Goal: Information Seeking & Learning: Learn about a topic

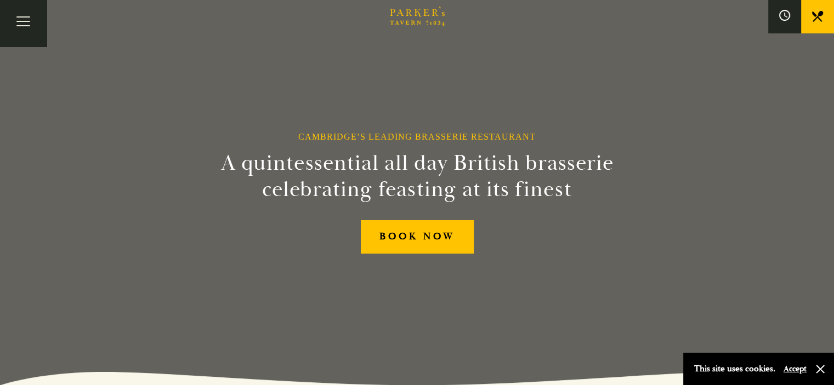
click at [0, 0] on link "Restaurant" at bounding box center [0, 0] width 0 height 0
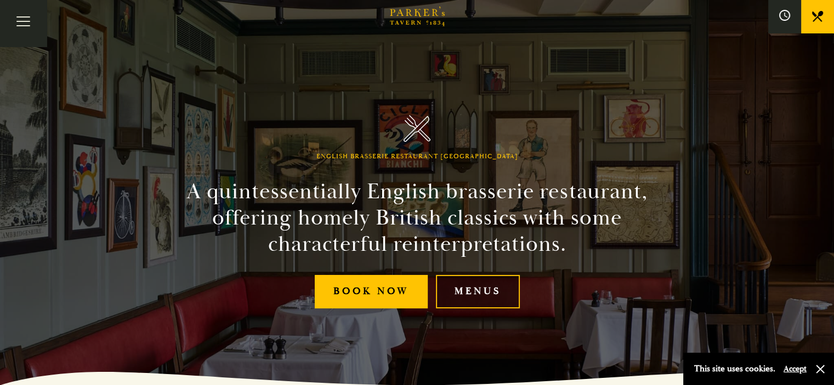
click at [479, 289] on link "Menus" at bounding box center [478, 291] width 84 height 33
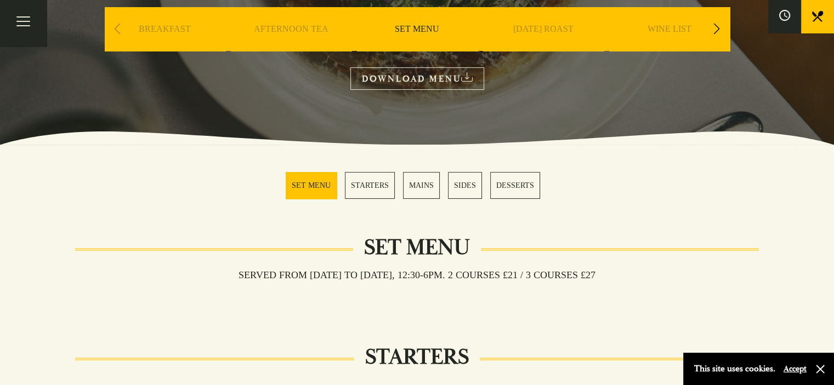
scroll to position [201, 0]
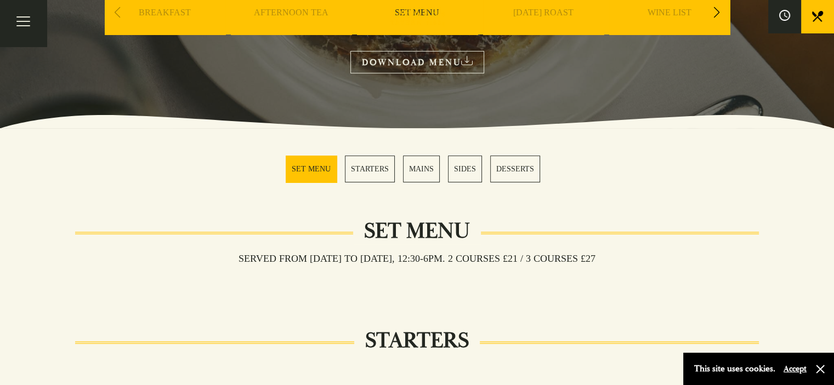
click at [424, 167] on link "MAINS" at bounding box center [421, 169] width 37 height 27
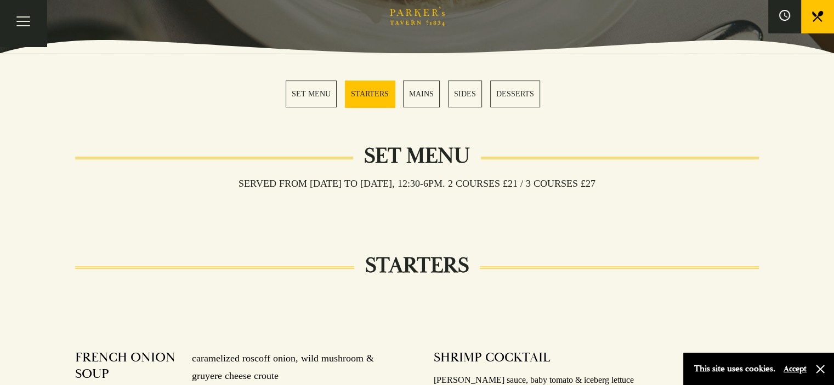
scroll to position [270, 0]
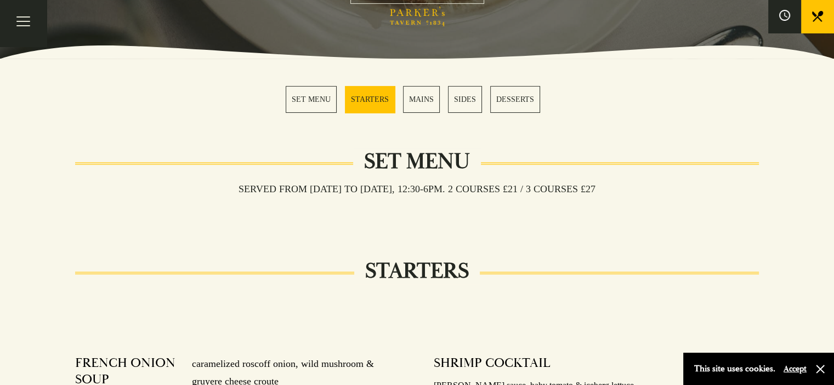
click at [425, 97] on link "MAINS" at bounding box center [421, 99] width 37 height 27
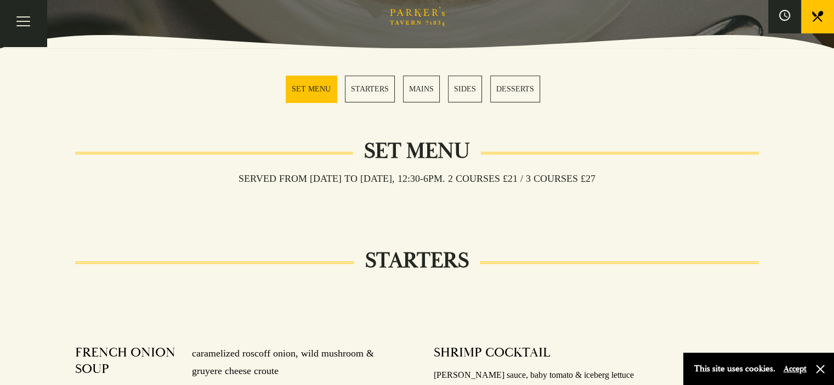
scroll to position [246, 0]
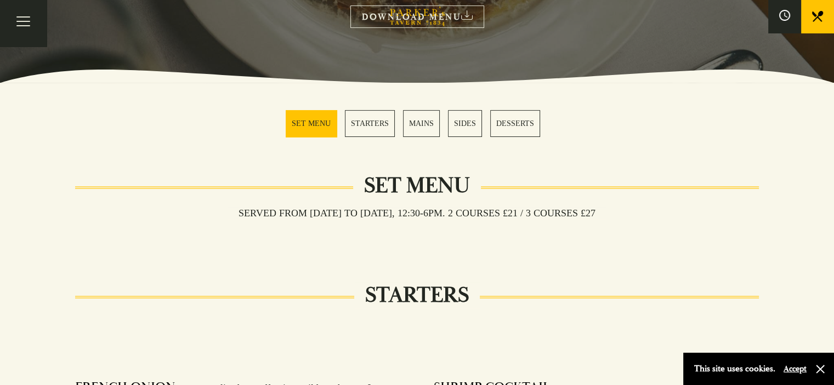
click at [305, 122] on link "SET MENU" at bounding box center [311, 123] width 51 height 27
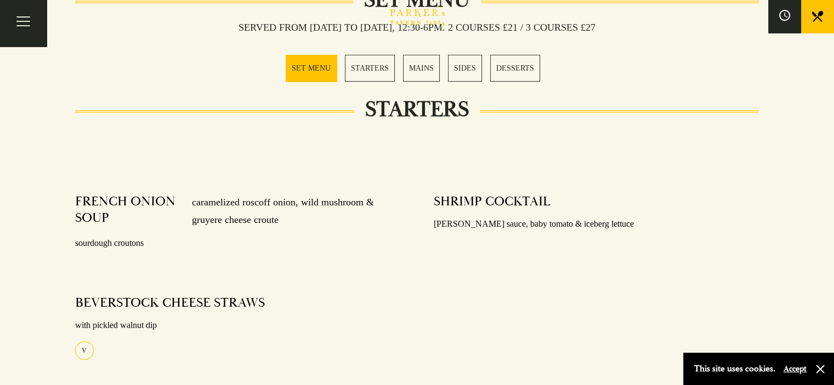
click at [370, 73] on link "STARTERS" at bounding box center [370, 68] width 50 height 27
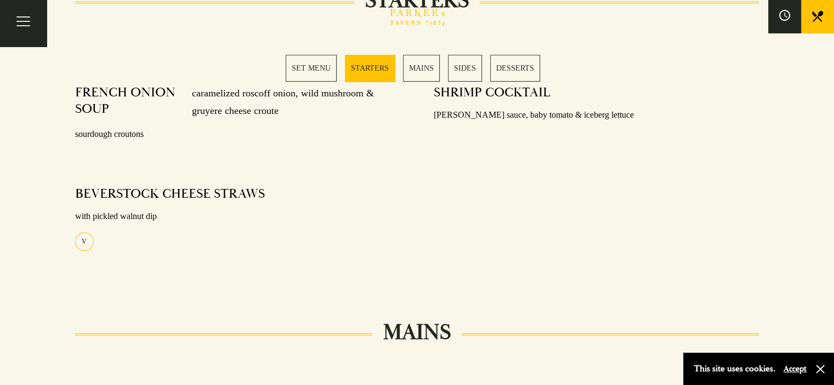
scroll to position [542, 0]
click at [0, 0] on div "Bar Restaurant What’s On Afternoon Tea Menus All That Jazz BOOK" at bounding box center [0, 0] width 0 height 0
click at [464, 66] on link "SIDES" at bounding box center [465, 68] width 34 height 27
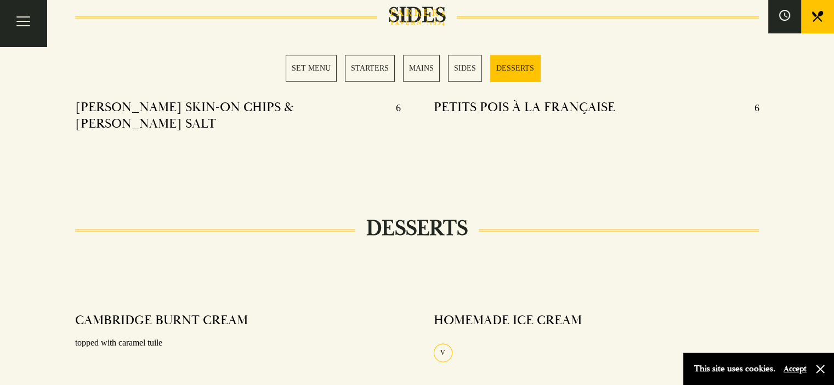
click at [515, 66] on link "DESSERTS" at bounding box center [515, 68] width 50 height 27
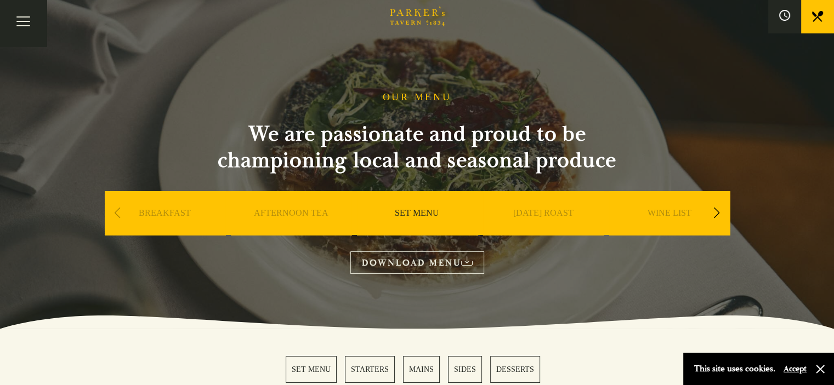
click at [0, 0] on link "Restaurant" at bounding box center [0, 0] width 0 height 0
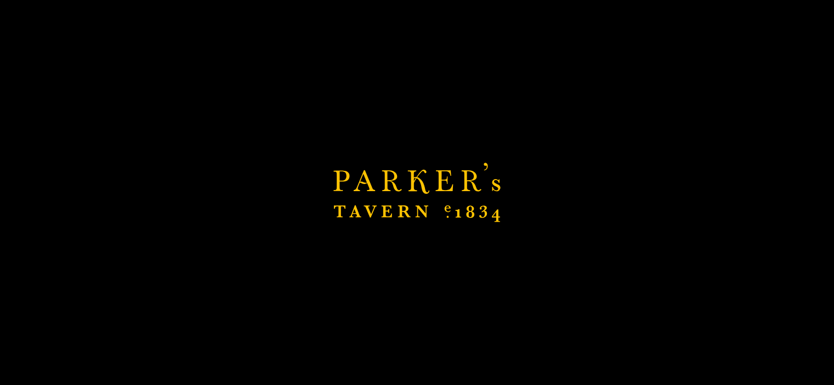
drag, startPoint x: 833, startPoint y: 61, endPoint x: 826, endPoint y: 101, distance: 40.0
click at [826, 101] on div "Brasserie Restaurant Cambridge | Parker's Tavern Cambridge Parker's Tavern is a…" at bounding box center [417, 192] width 834 height 385
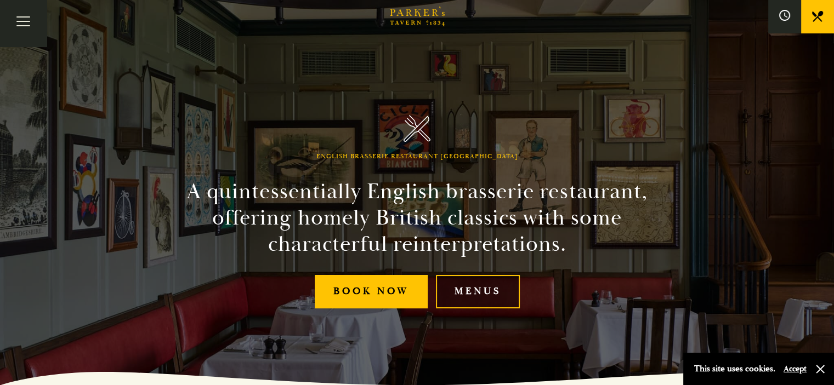
click at [487, 292] on link "Menus" at bounding box center [478, 291] width 84 height 33
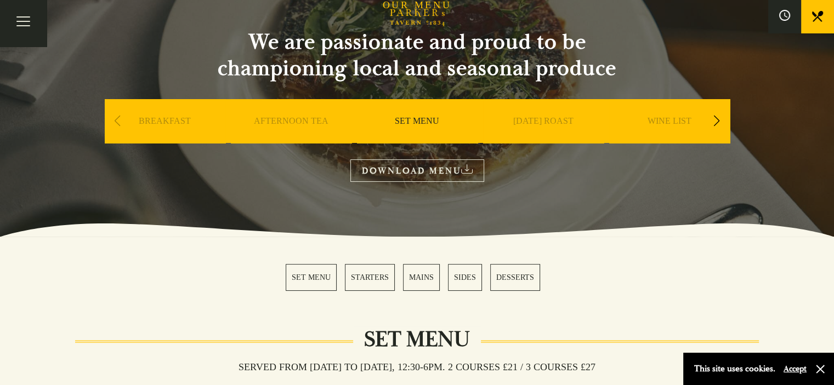
scroll to position [77, 0]
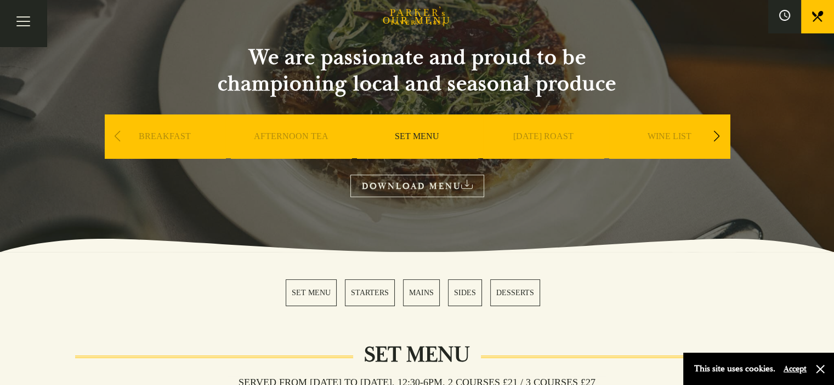
click at [717, 133] on div "Next slide" at bounding box center [717, 136] width 15 height 24
click at [544, 135] on link "A LA CARTE" at bounding box center [543, 153] width 51 height 44
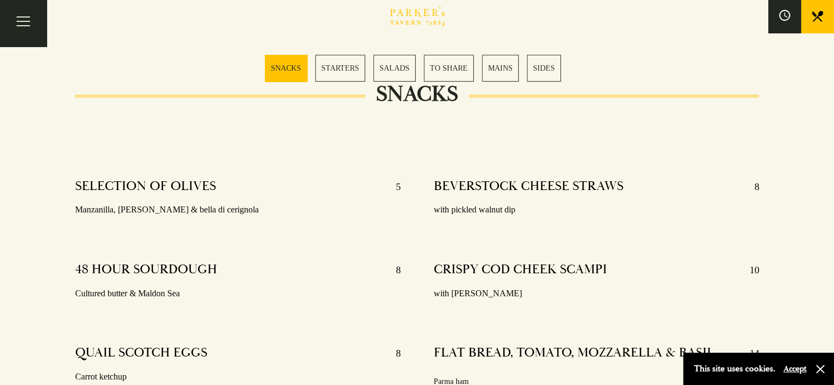
scroll to position [450, 0]
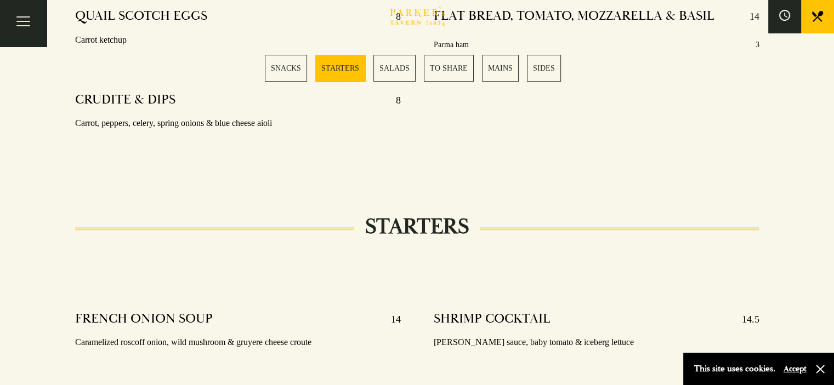
drag, startPoint x: 0, startPoint y: 0, endPoint x: 838, endPoint y: 107, distance: 844.6
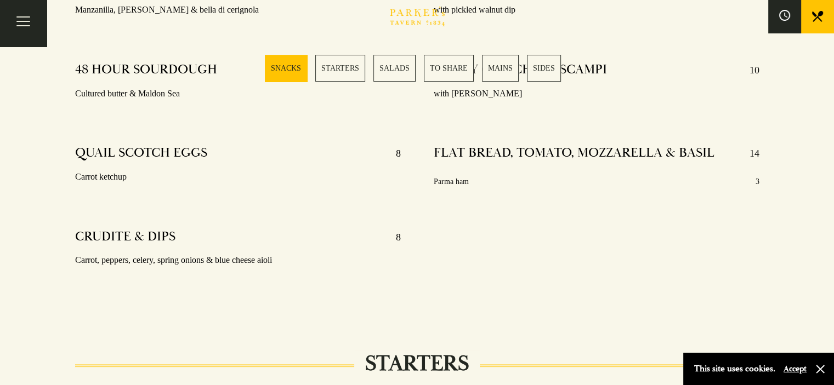
scroll to position [0, 0]
